Goal: Navigation & Orientation: Understand site structure

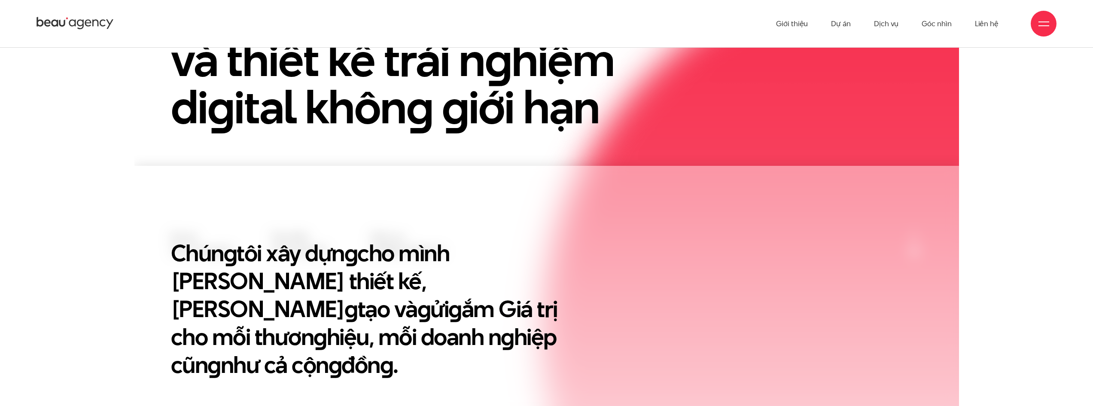
scroll to position [119, 0]
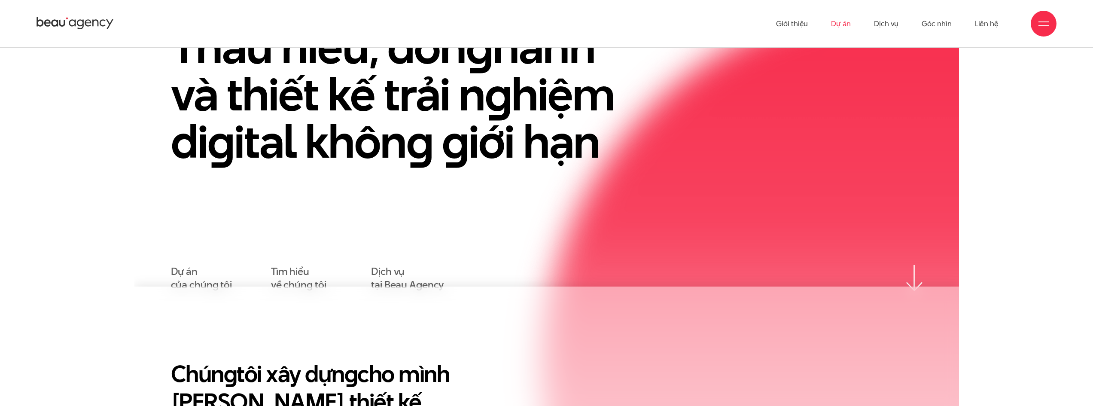
click at [842, 27] on link "Dự án" at bounding box center [841, 23] width 20 height 47
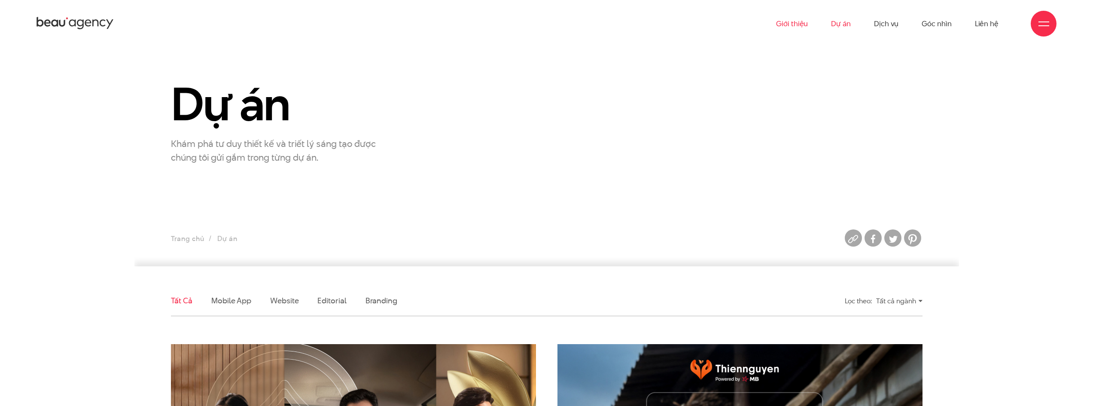
click at [804, 20] on link "Giới thiệu" at bounding box center [792, 23] width 32 height 47
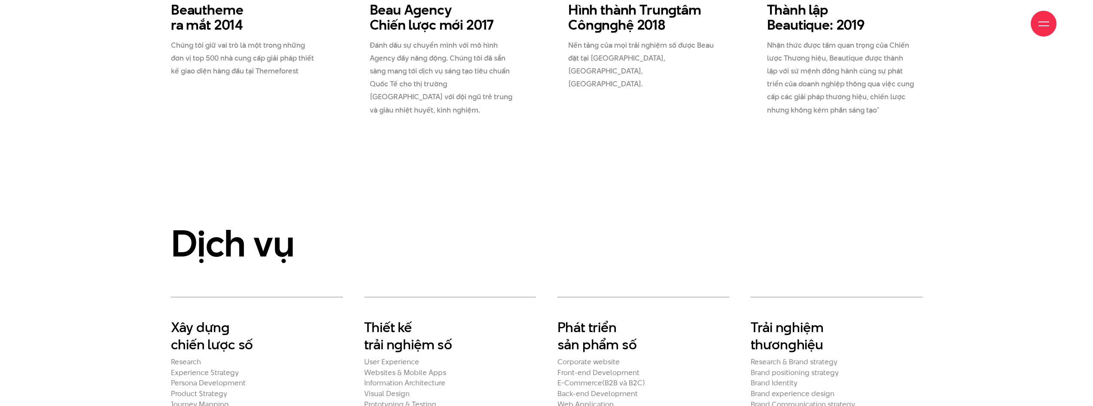
scroll to position [1890, 0]
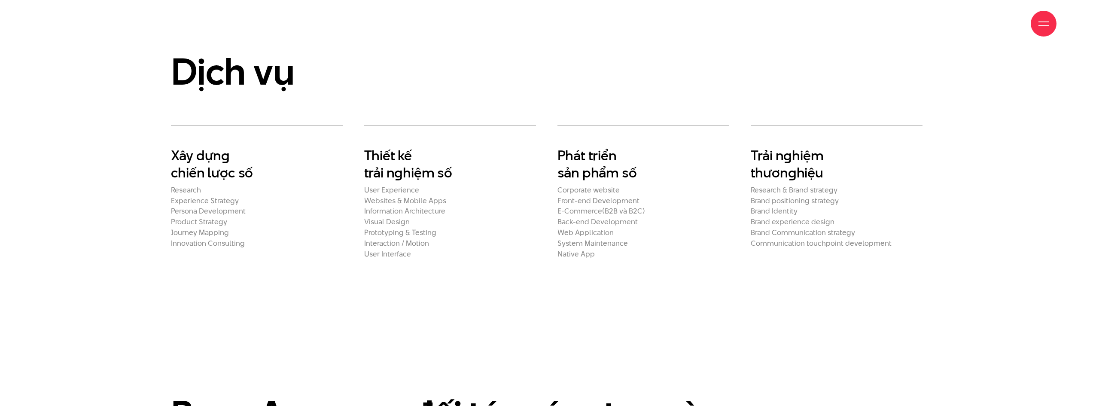
click at [336, 196] on h2 "Experience Strategy" at bounding box center [257, 200] width 172 height 9
click at [251, 217] on h2 "Product Strategy" at bounding box center [257, 221] width 172 height 9
click at [261, 228] on h2 "Journey Mapping" at bounding box center [257, 232] width 172 height 9
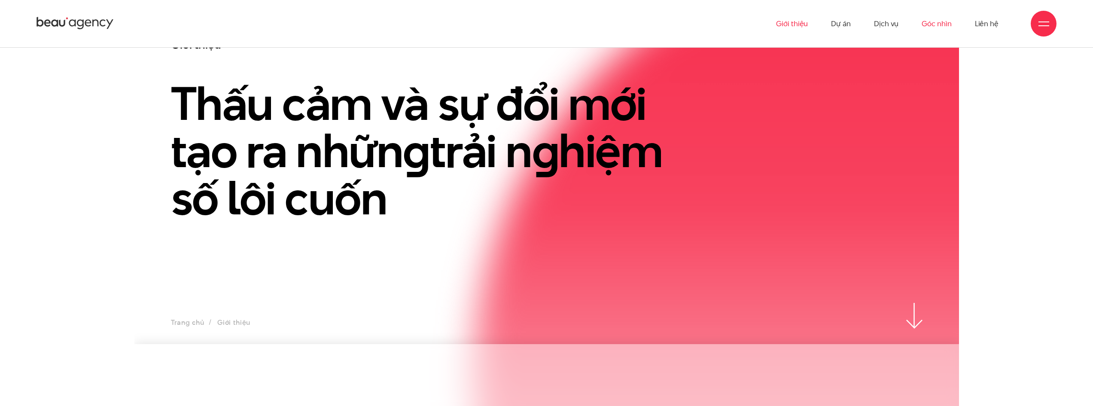
scroll to position [14, 0]
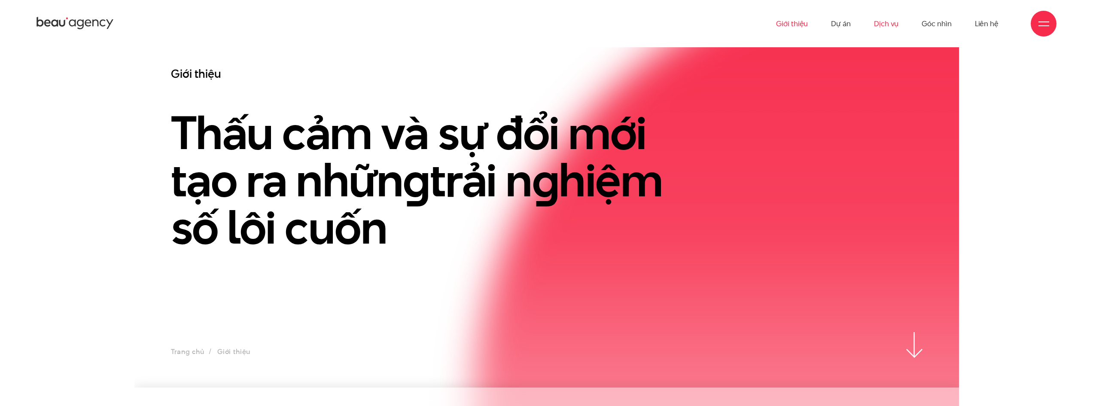
click at [878, 21] on link "Dịch vụ" at bounding box center [886, 23] width 24 height 47
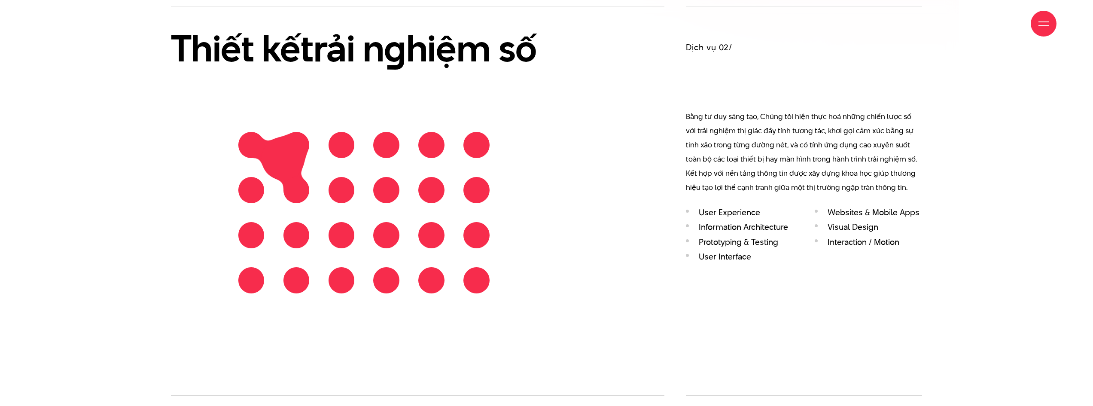
scroll to position [1160, 0]
